Goal: Information Seeking & Learning: Learn about a topic

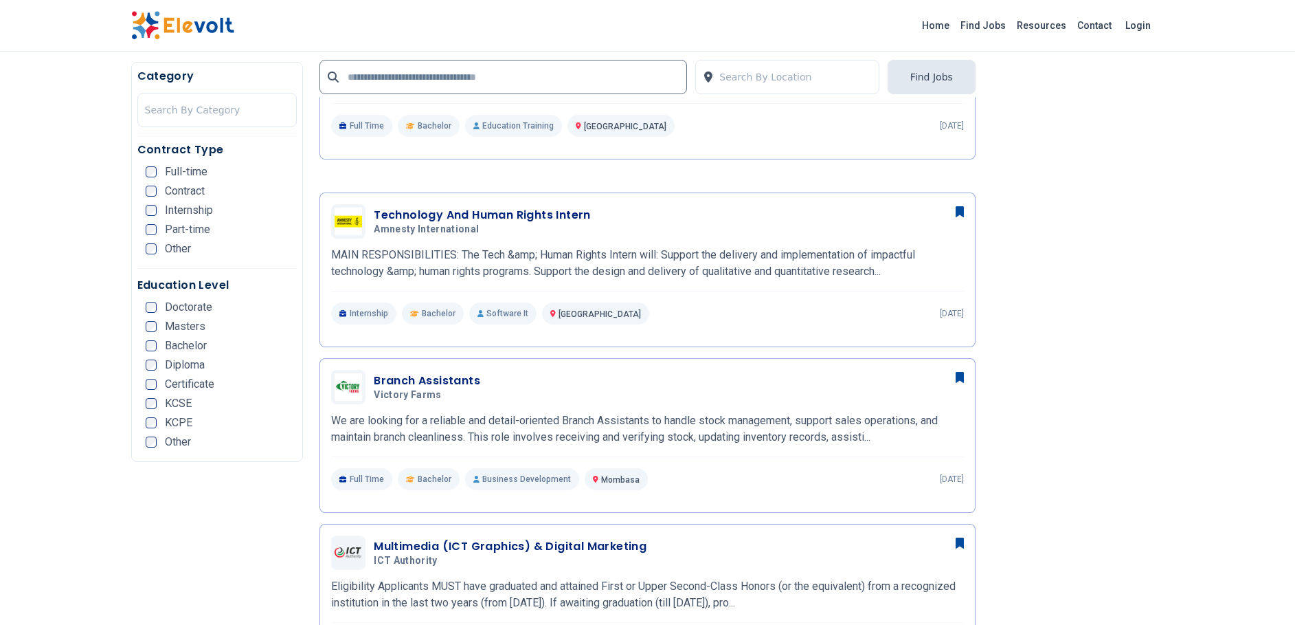
scroll to position [1598, 0]
